Goal: Find specific page/section: Find specific page/section

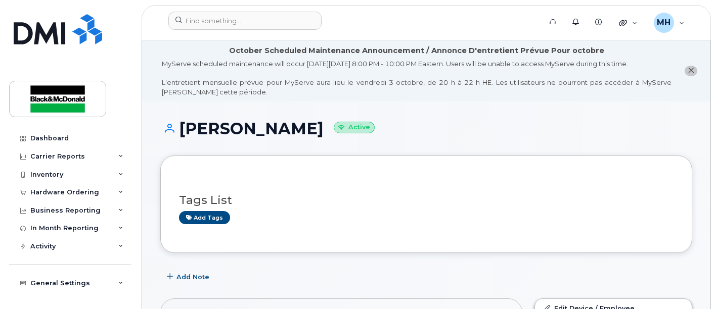
scroll to position [202, 0]
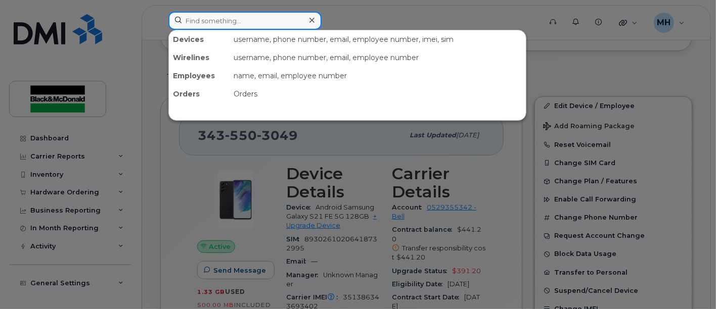
click at [260, 21] on input at bounding box center [244, 21] width 153 height 18
paste input "Last day Sept 25 2025 Reason: Lack of work Return date: none at this time"
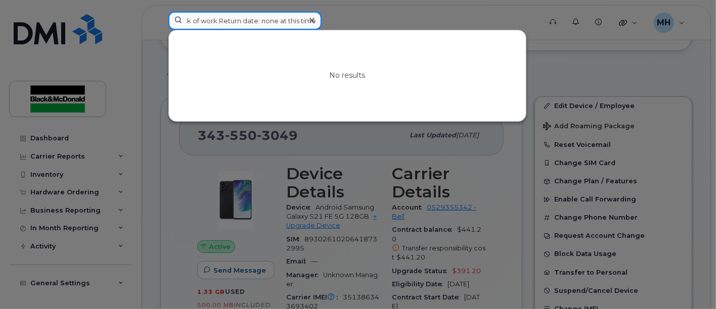
type input "Last day Sept 25 2025 Reason: Lack of work Return date: none at this time"
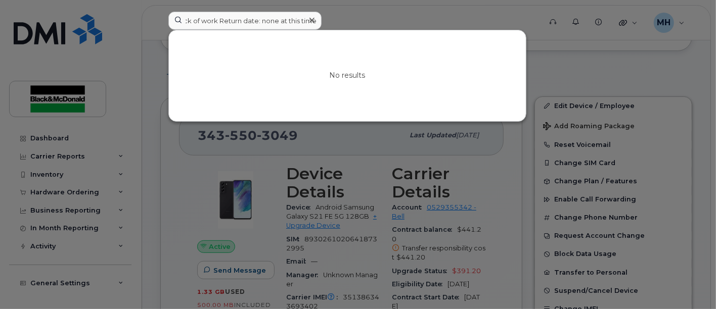
scroll to position [0, 0]
click at [310, 18] on icon at bounding box center [311, 20] width 5 height 5
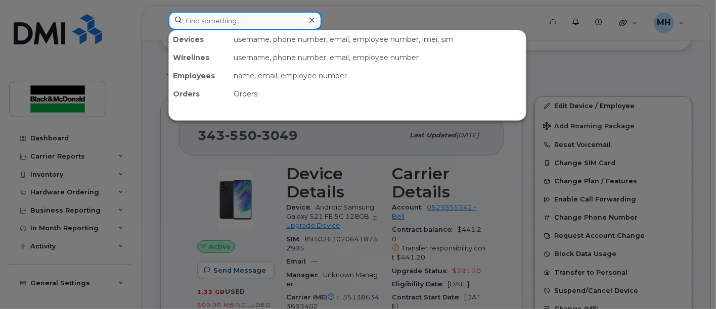
click at [273, 29] on div "Devices username, phone number, email, employee number, imei, sim Wirelines use…" at bounding box center [351, 21] width 366 height 18
type input "smith"
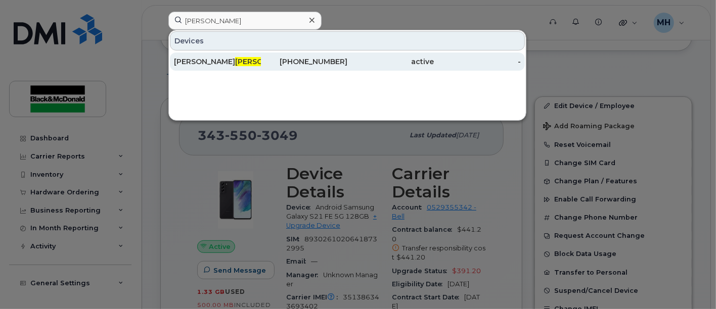
click at [235, 60] on span "Smith" at bounding box center [265, 61] width 61 height 9
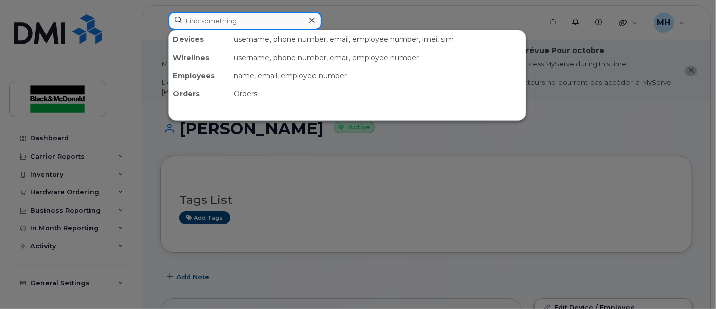
click at [252, 24] on input at bounding box center [244, 21] width 153 height 18
